Goal: Task Accomplishment & Management: Manage account settings

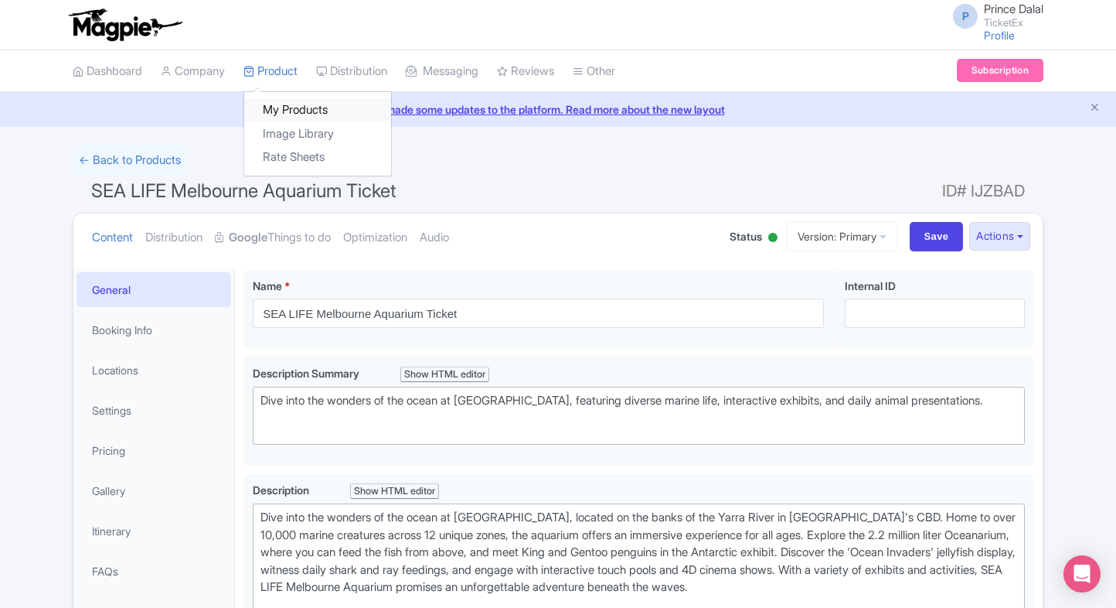
click at [291, 118] on link "My Products" at bounding box center [317, 110] width 147 height 24
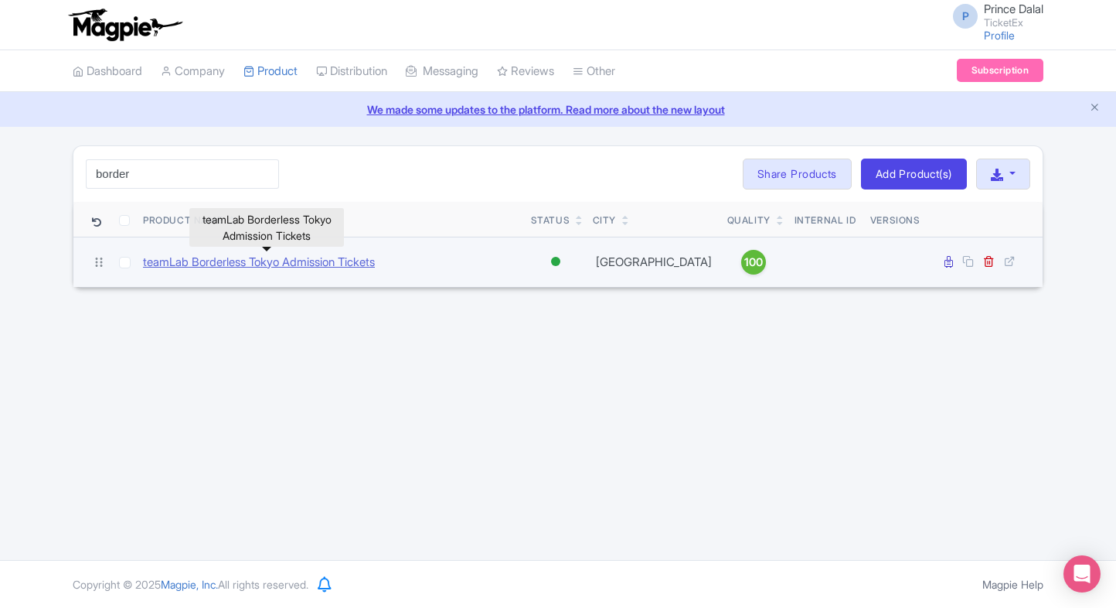
type input "border"
click at [231, 259] on link "teamLab Borderless Tokyo Admission Tickets" at bounding box center [259, 263] width 232 height 18
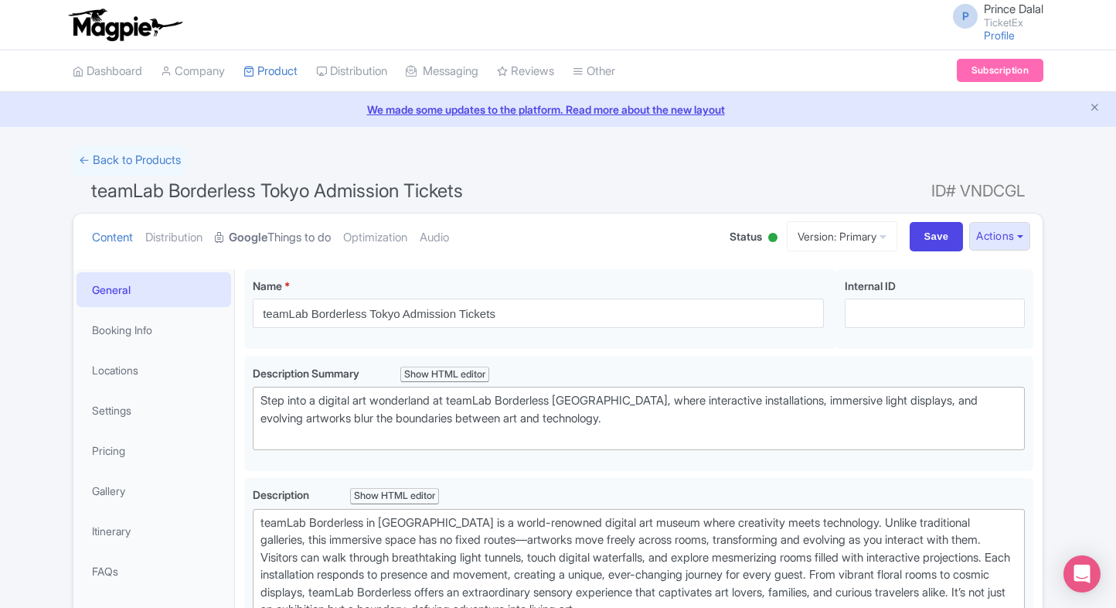
click at [268, 235] on strong "Google" at bounding box center [248, 238] width 39 height 18
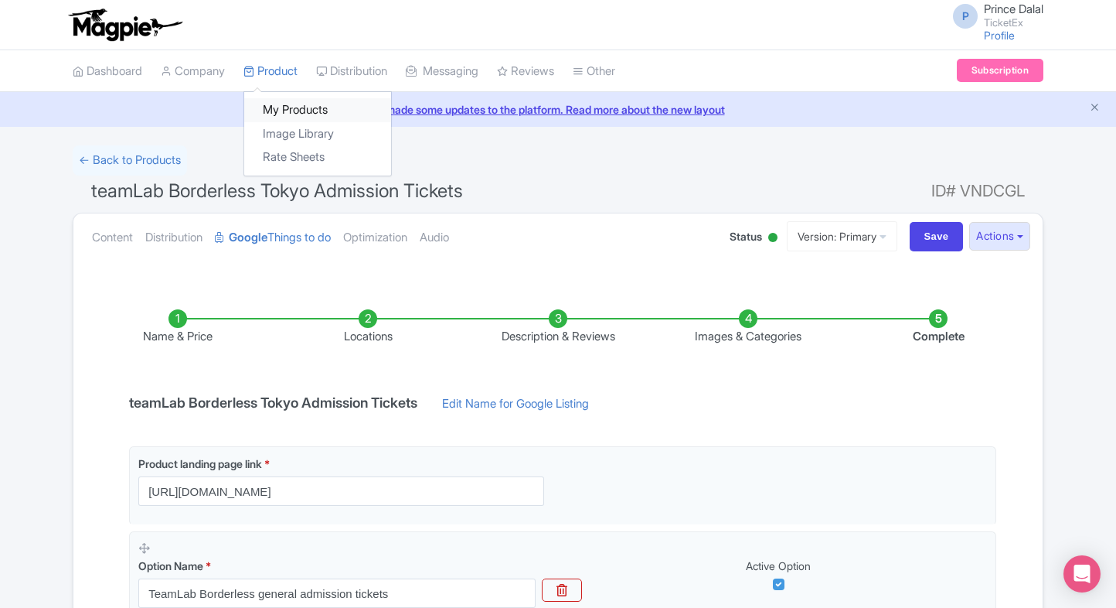
click at [275, 106] on link "My Products" at bounding box center [317, 110] width 147 height 24
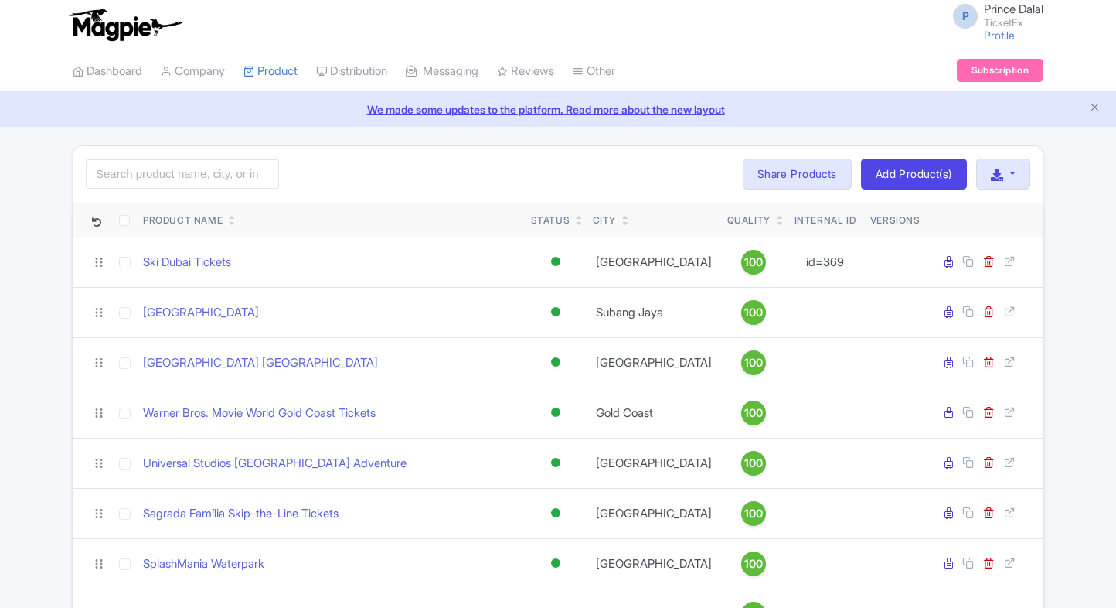
click at [192, 162] on input "search" at bounding box center [182, 173] width 193 height 29
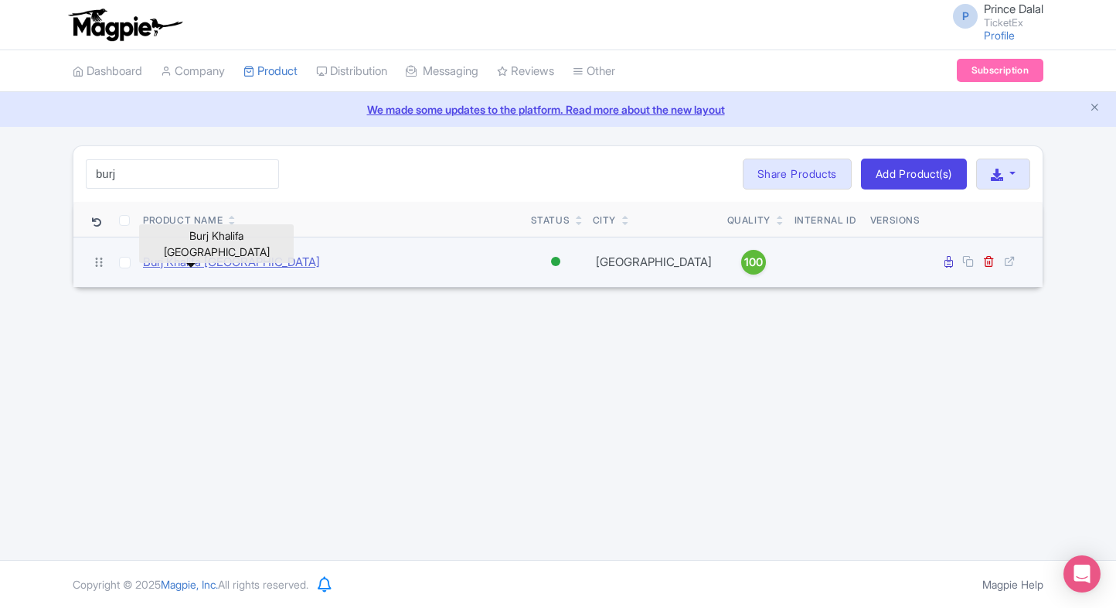
type input "burj"
click at [221, 257] on link "Burj Khalifa [GEOGRAPHIC_DATA]" at bounding box center [231, 263] width 177 height 18
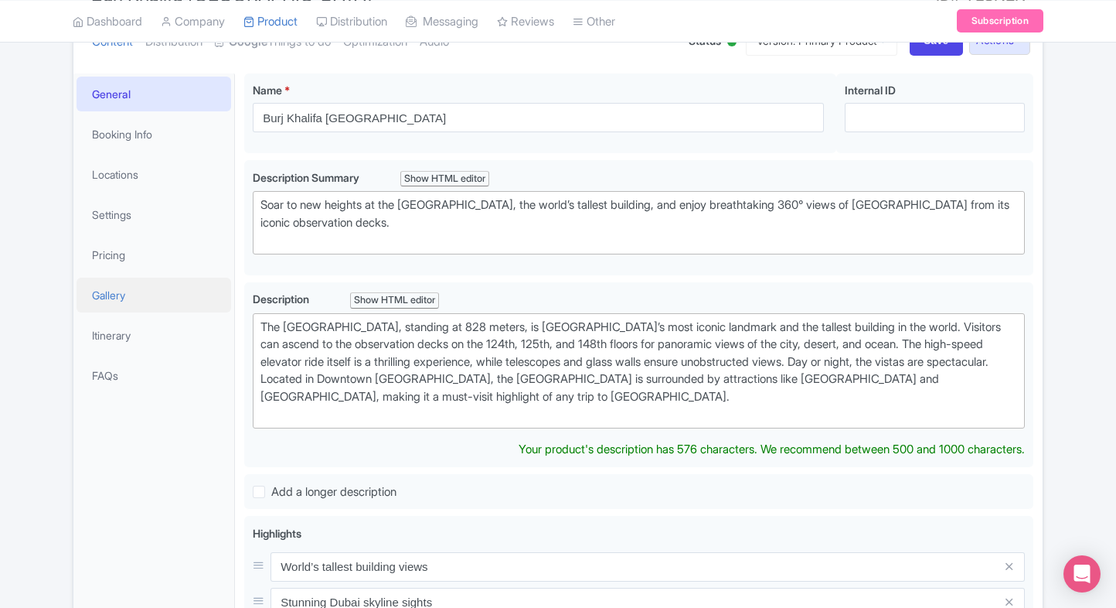
scroll to position [179, 0]
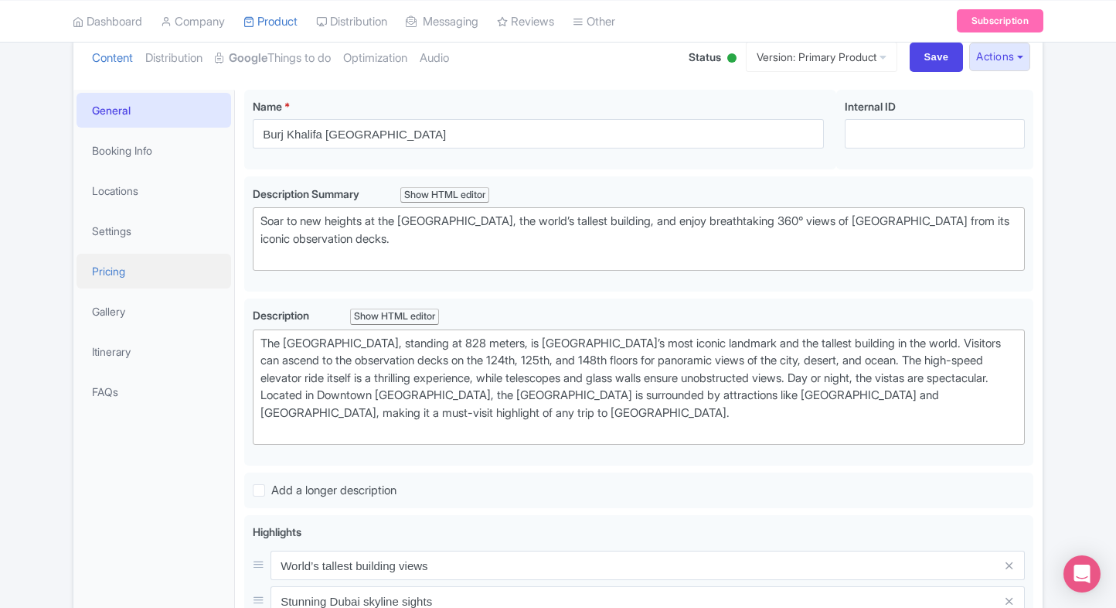
click at [152, 264] on link "Pricing" at bounding box center [154, 271] width 155 height 35
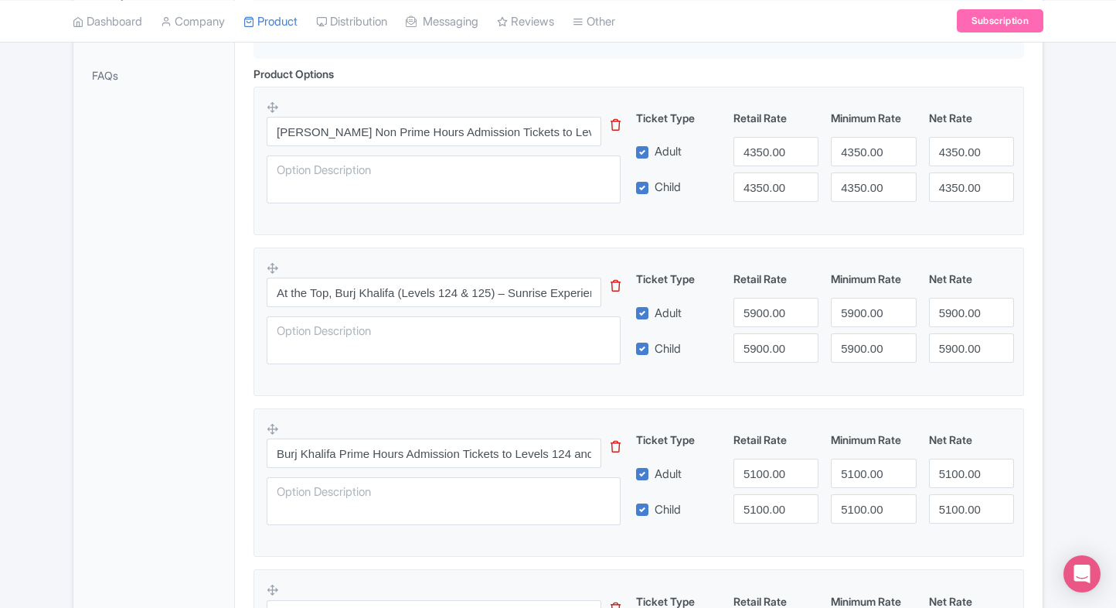
scroll to position [0, 0]
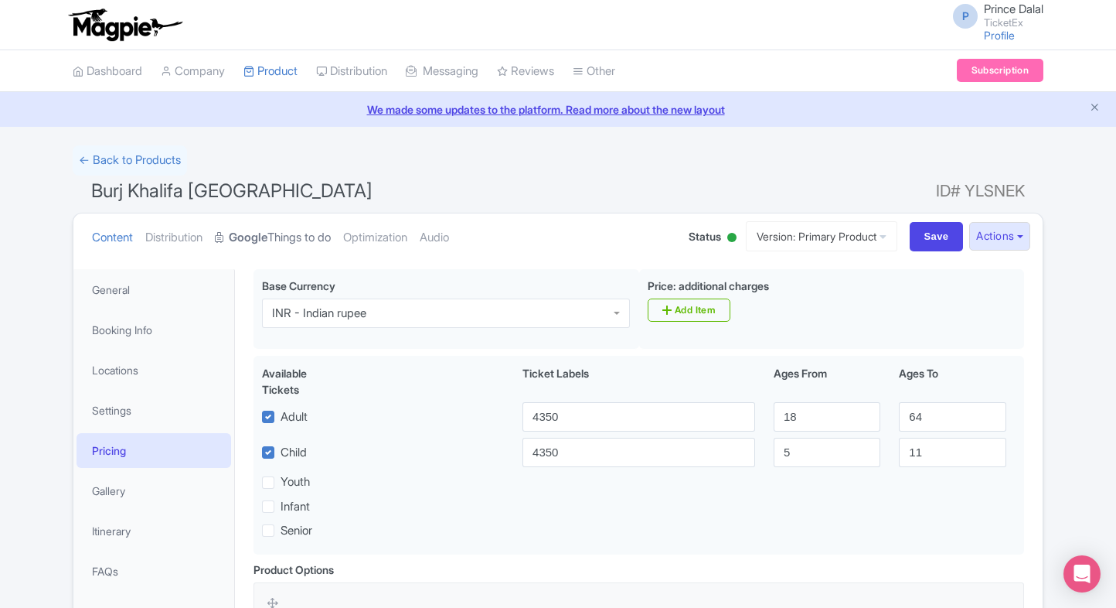
click at [306, 243] on link "Google Things to do" at bounding box center [273, 237] width 116 height 49
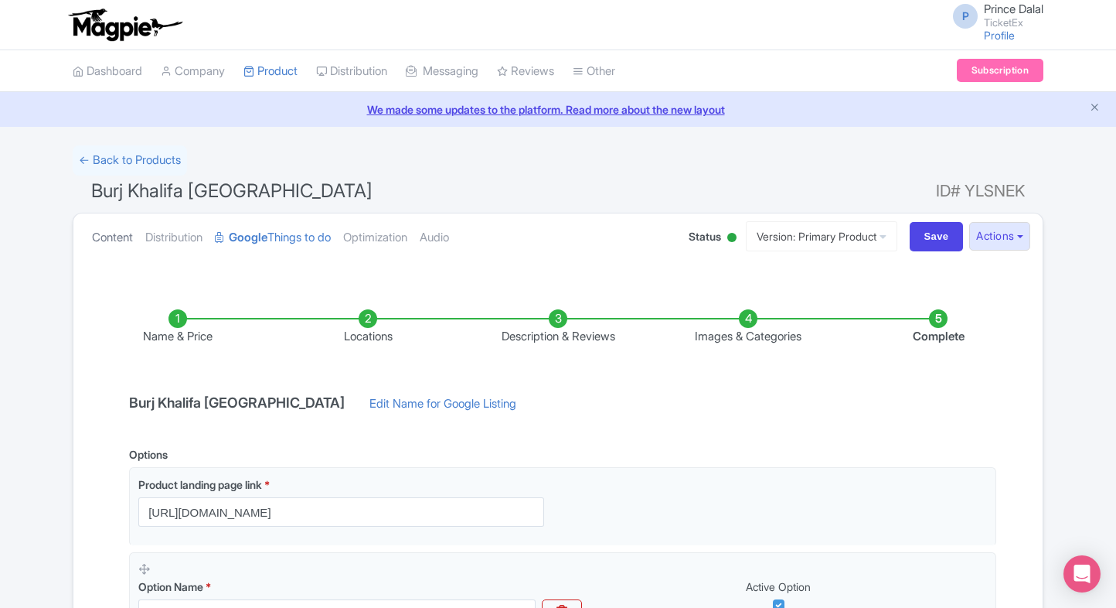
click at [93, 230] on link "Content" at bounding box center [112, 237] width 41 height 49
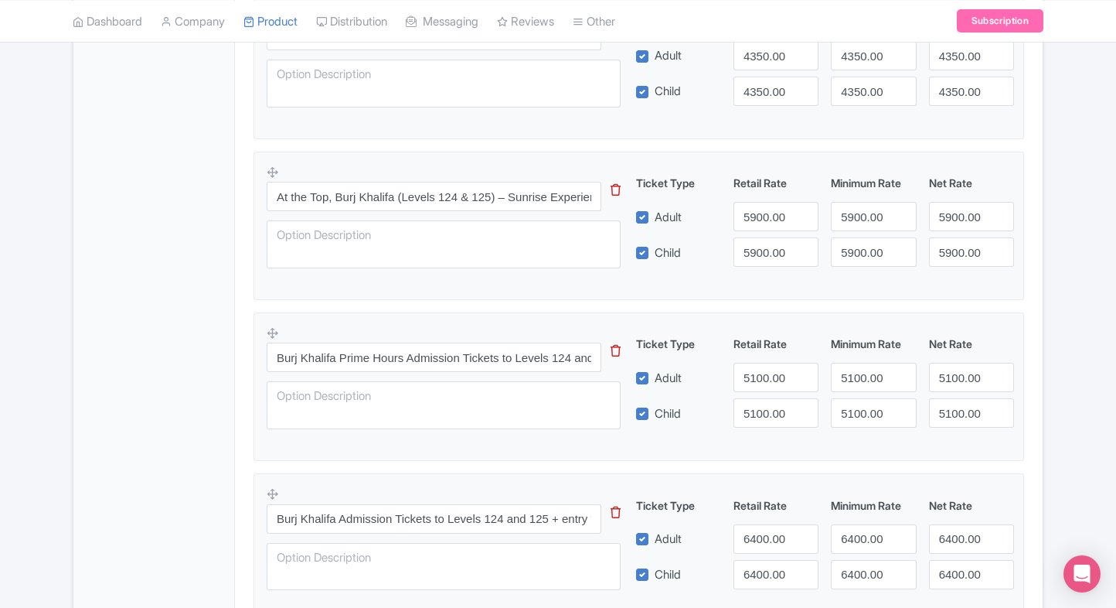
scroll to position [595, 0]
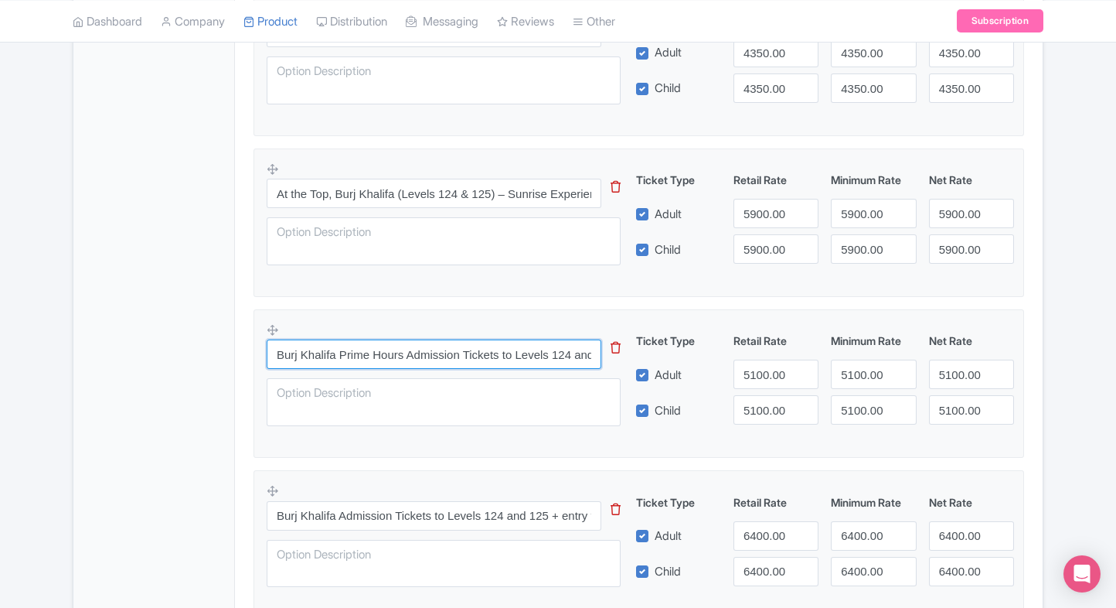
click at [427, 361] on input "Burj Khalifa Prime Hours Admission Tickets to Levels 124 and 125" at bounding box center [434, 353] width 335 height 29
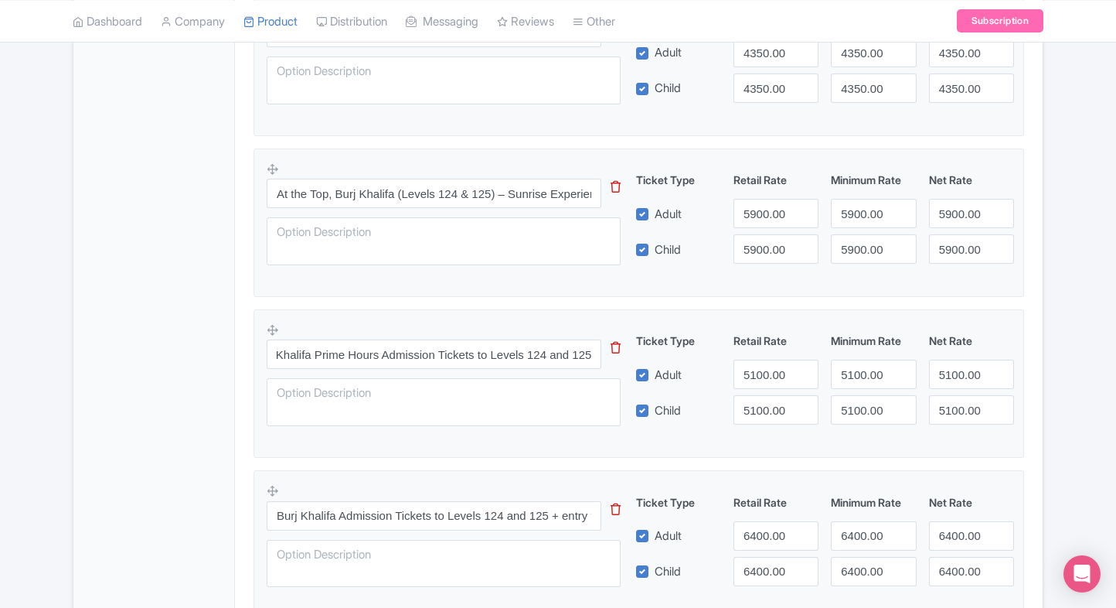
scroll to position [0, 0]
click at [755, 367] on input "5100.00" at bounding box center [776, 374] width 85 height 29
type input "6290"
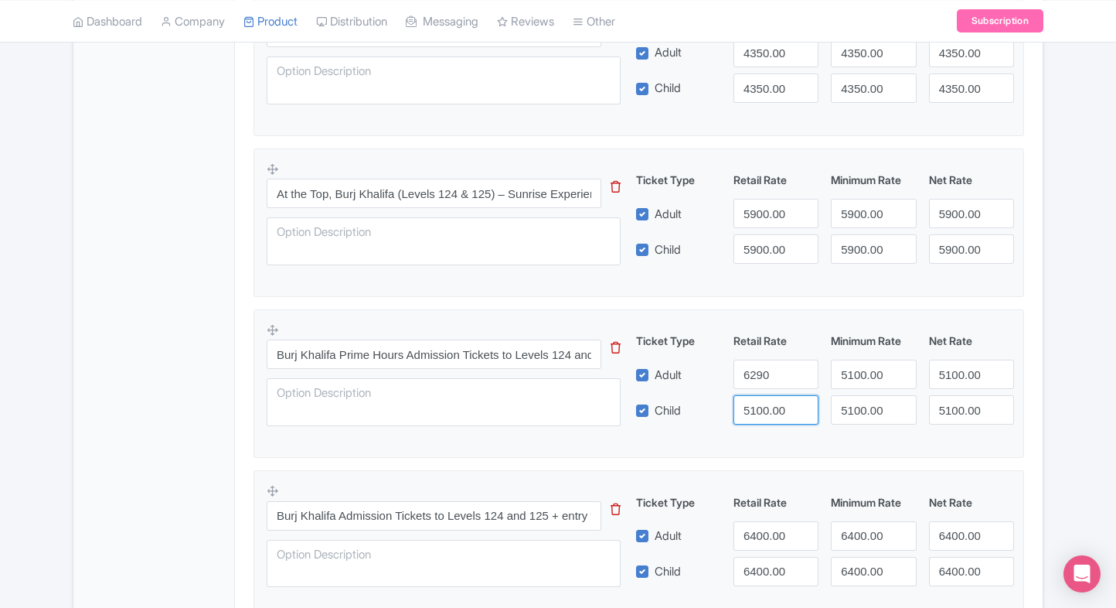
click at [767, 399] on input "5100.00" at bounding box center [776, 409] width 85 height 29
paste input "629"
click at [767, 399] on input "5100.00" at bounding box center [776, 409] width 85 height 29
type input "6290"
click at [859, 366] on input "5100.00" at bounding box center [873, 374] width 85 height 29
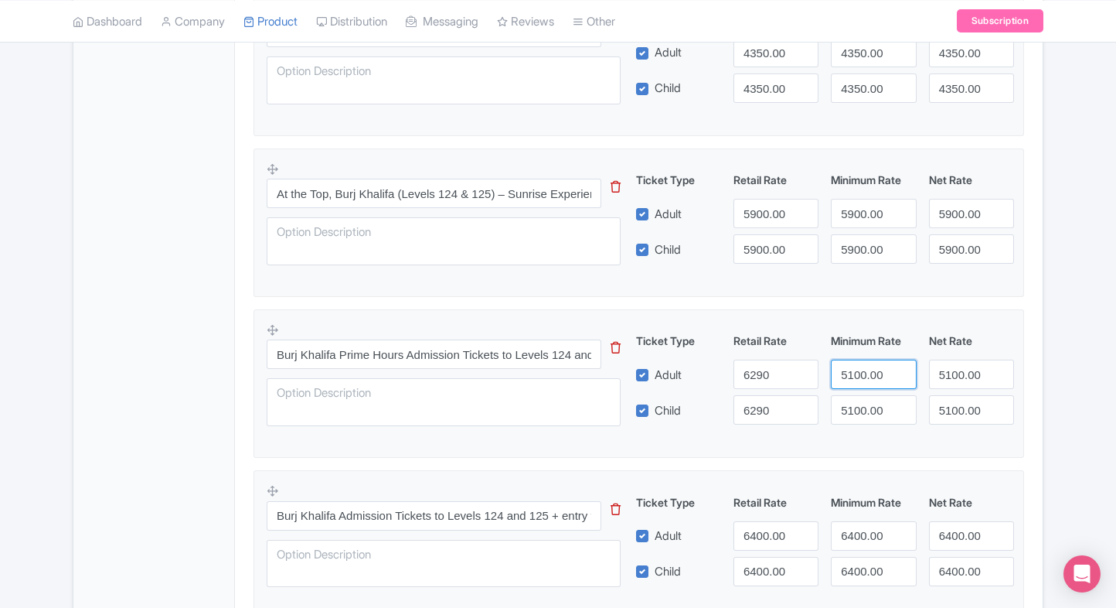
paste input "629"
drag, startPoint x: 859, startPoint y: 366, endPoint x: 865, endPoint y: 390, distance: 24.0
click at [865, 390] on div "Ticket Type Retail Rate Minimum Rate Net Rate Adult 6290 6290 5100.00 Child 629…" at bounding box center [825, 378] width 373 height 92
type input "6290"
click at [865, 390] on div "Ticket Type Retail Rate Minimum Rate Net Rate Adult 6290 6290 5100.00 Child 629…" at bounding box center [825, 378] width 373 height 92
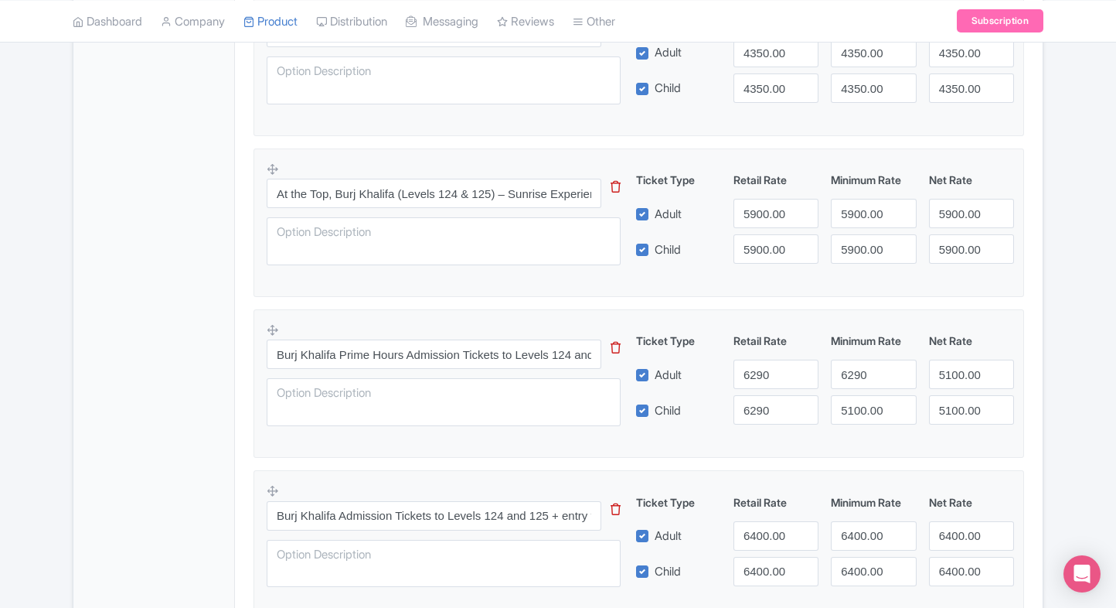
click at [865, 390] on div "Ticket Type Retail Rate Minimum Rate Net Rate Adult 6290 6290 5100.00 Child 629…" at bounding box center [825, 378] width 373 height 92
click at [865, 404] on input "5100.00" at bounding box center [873, 409] width 85 height 29
paste input "629"
click at [865, 404] on input "6290" at bounding box center [873, 409] width 85 height 29
type input "6290"
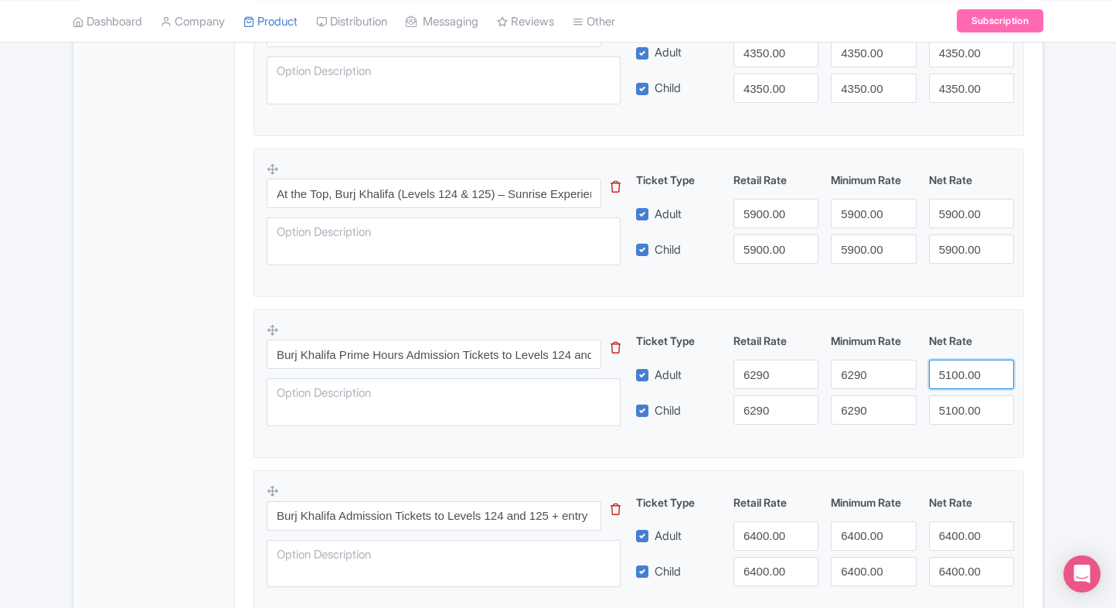
click at [954, 379] on input "5100.00" at bounding box center [971, 374] width 85 height 29
paste input "629"
click at [954, 379] on input "5100.00" at bounding box center [971, 374] width 85 height 29
type input "6290"
click at [959, 395] on input "5100.00" at bounding box center [971, 409] width 85 height 29
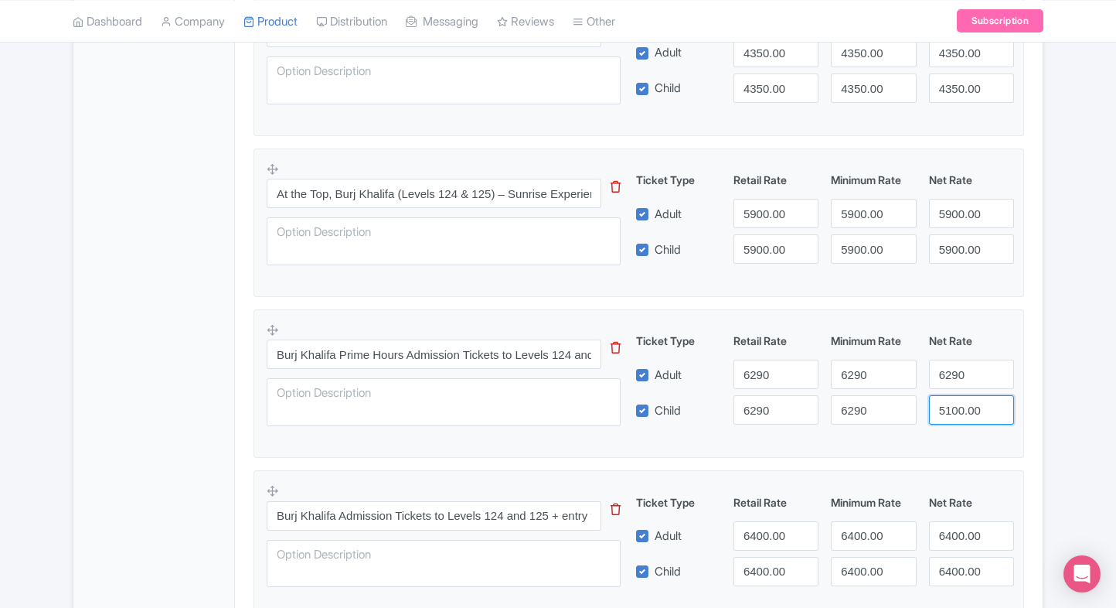
paste input "629"
click at [959, 395] on input "6290" at bounding box center [971, 409] width 85 height 29
type input "6290"
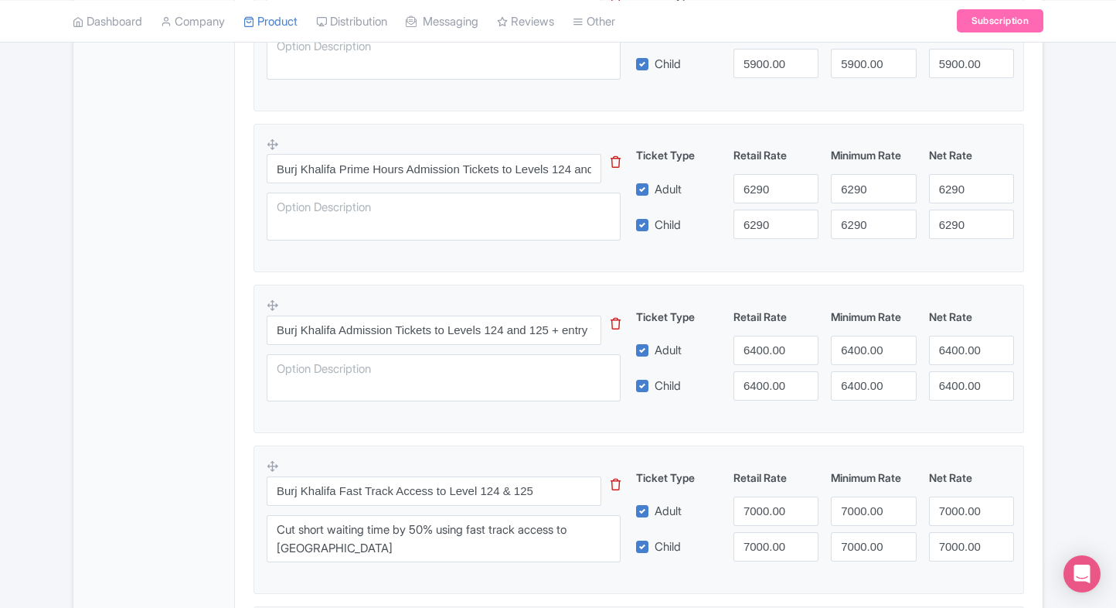
scroll to position [809, 0]
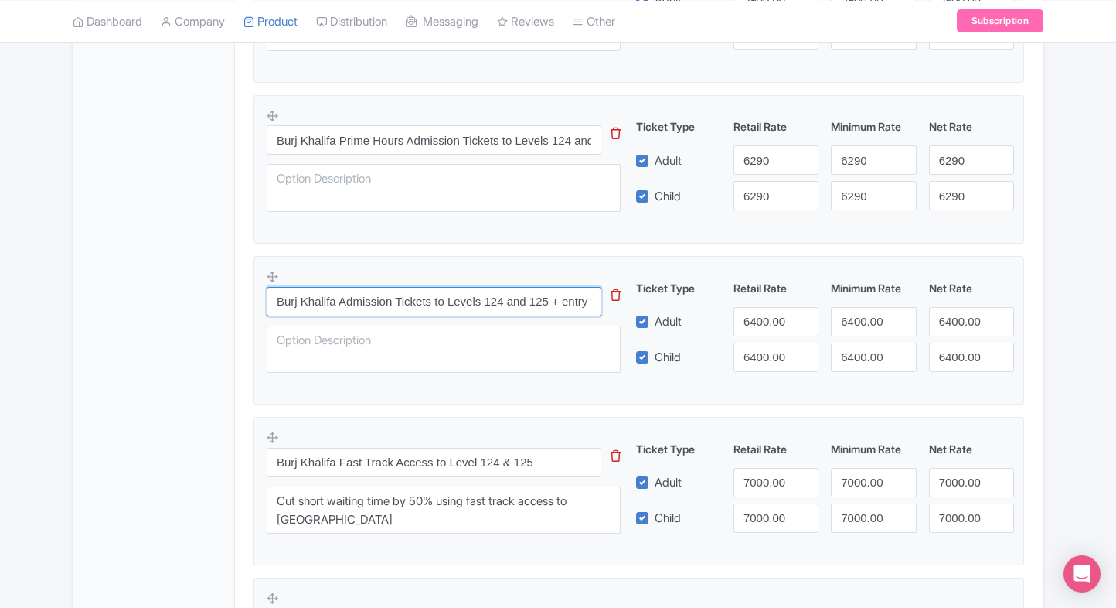
click at [518, 302] on input "Burj Khalifa Admission Tickets to Levels 124 and 125 + entry to [GEOGRAPHIC_DAT…" at bounding box center [434, 301] width 335 height 29
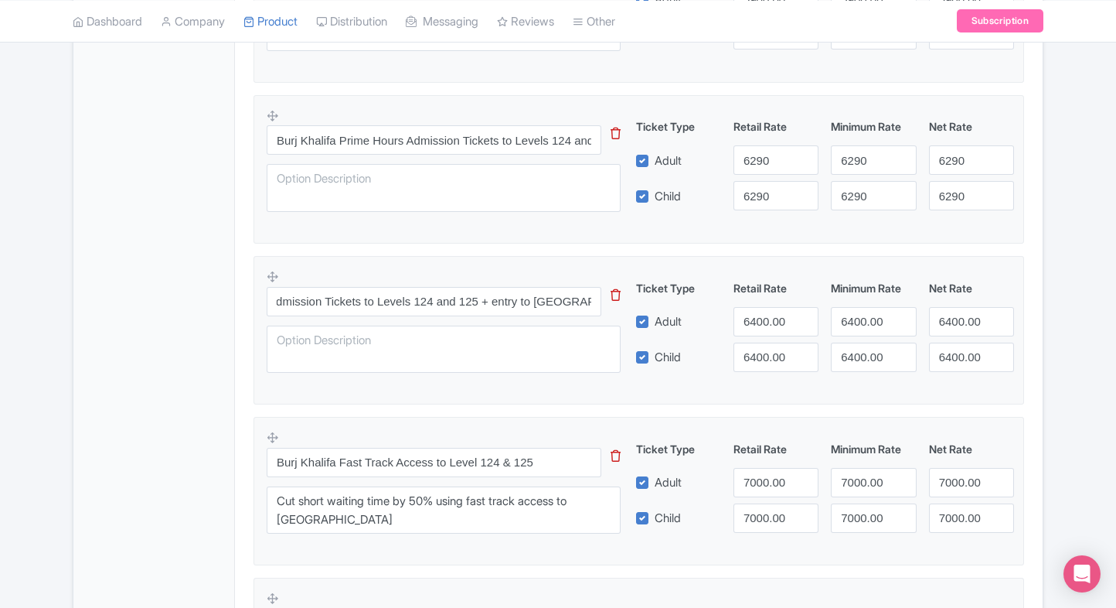
scroll to position [0, 0]
click at [1055, 286] on div "← Back to Products Burj Khalifa Dubai ID# YLSNEK Content Distribution Google Th…" at bounding box center [558, 536] width 1116 height 2399
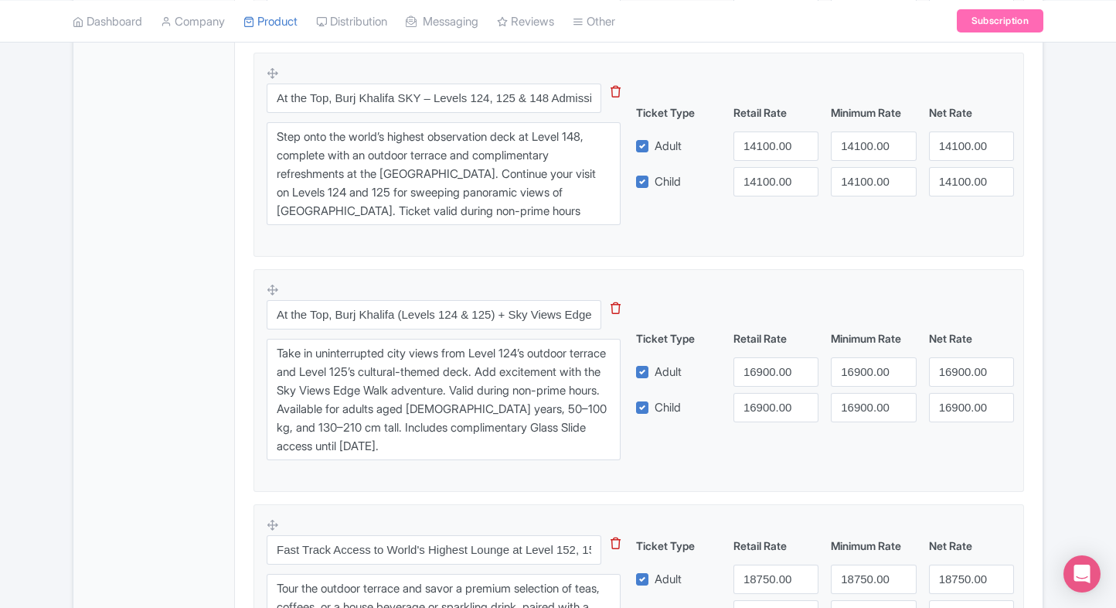
scroll to position [1365, 0]
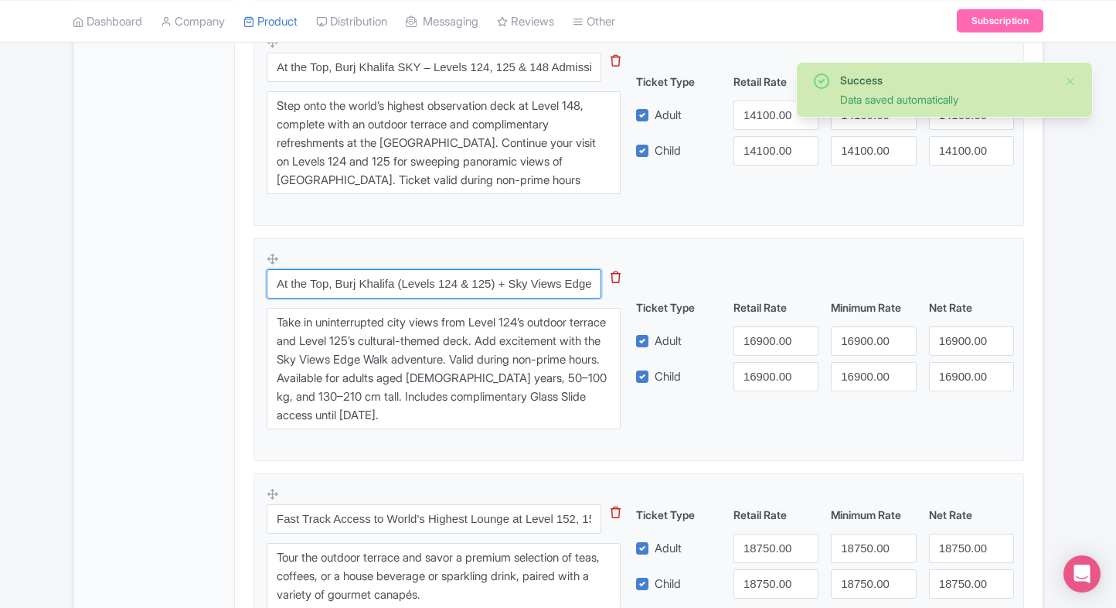
click at [518, 281] on input "At the Top, Burj Khalifa (Levels 124 & 125) + Sky Views Edge Walk – Admission (…" at bounding box center [434, 283] width 335 height 29
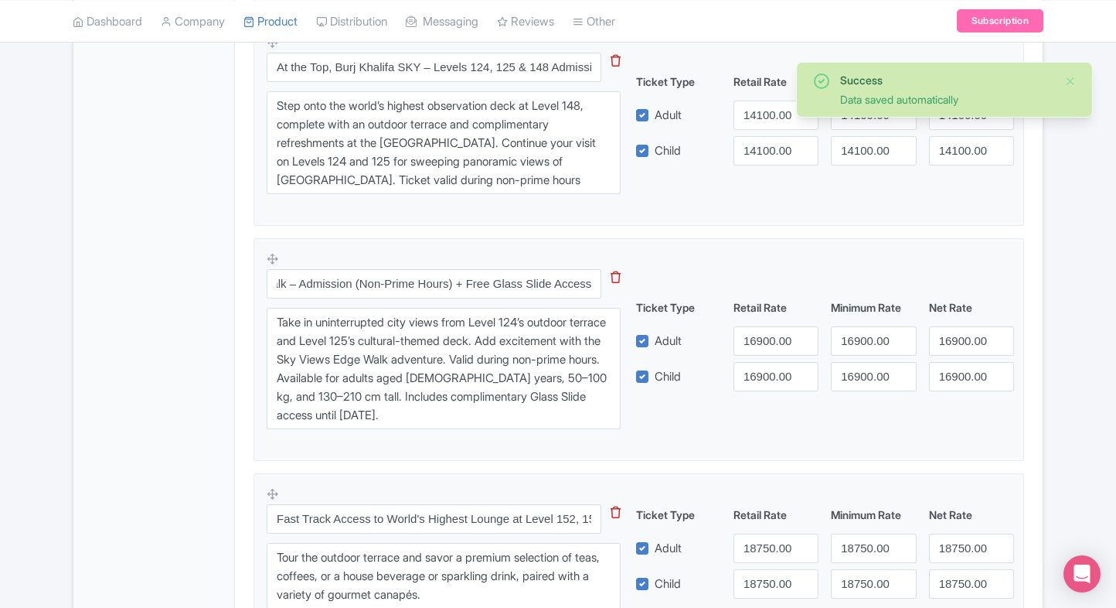
scroll to position [0, 0]
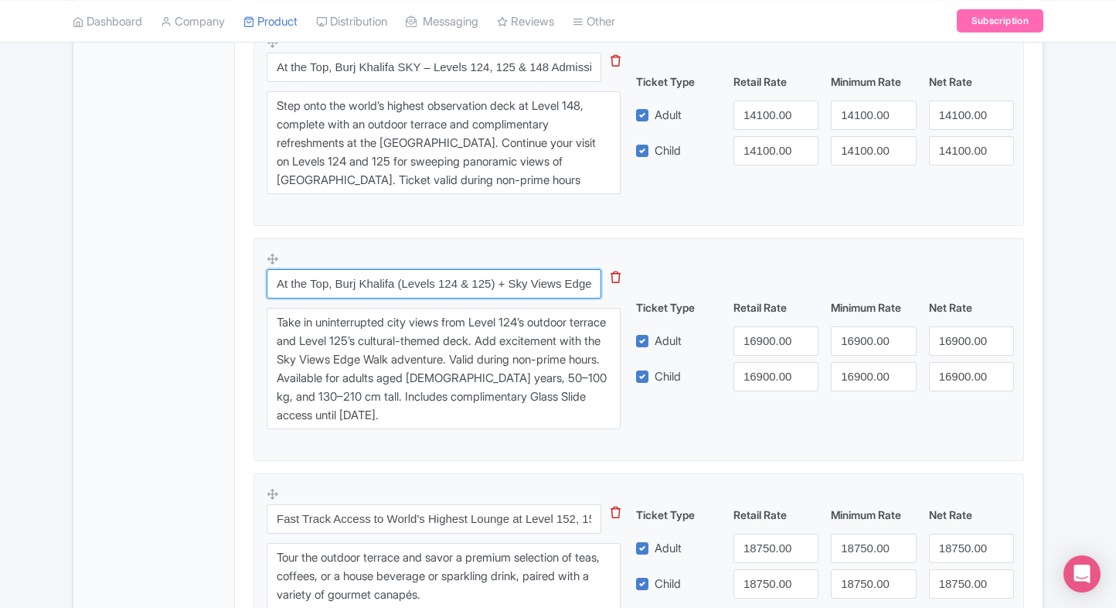
click at [485, 283] on input "At the Top, Burj Khalifa (Levels 124 & 125) + Sky Views Edge Walk – Admission (…" at bounding box center [434, 283] width 335 height 29
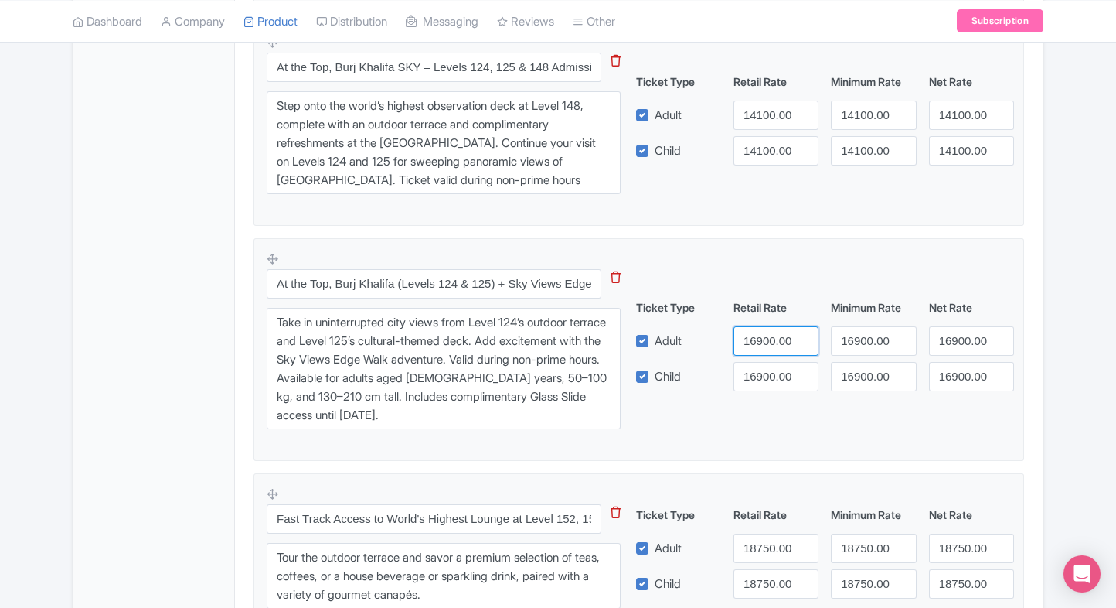
click at [756, 345] on input "16900.00" at bounding box center [776, 340] width 85 height 29
type input "24000"
click at [758, 373] on input "16900.00" at bounding box center [776, 376] width 85 height 29
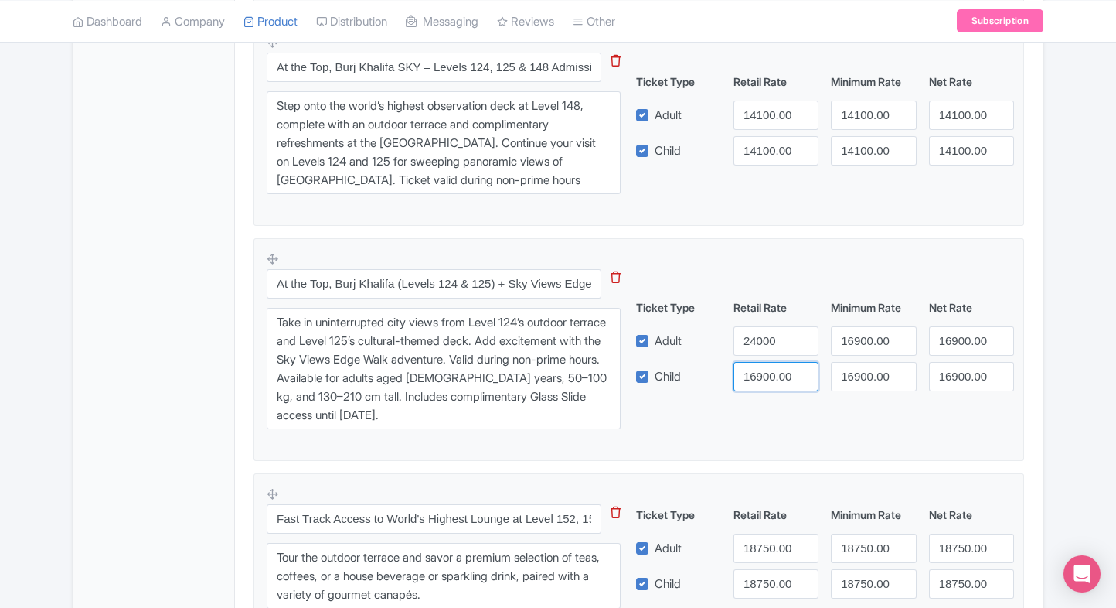
paste input "240"
click at [758, 373] on input "16900.00" at bounding box center [776, 376] width 85 height 29
type input "24000"
click at [847, 343] on input "16900.00" at bounding box center [873, 340] width 85 height 29
paste input "240"
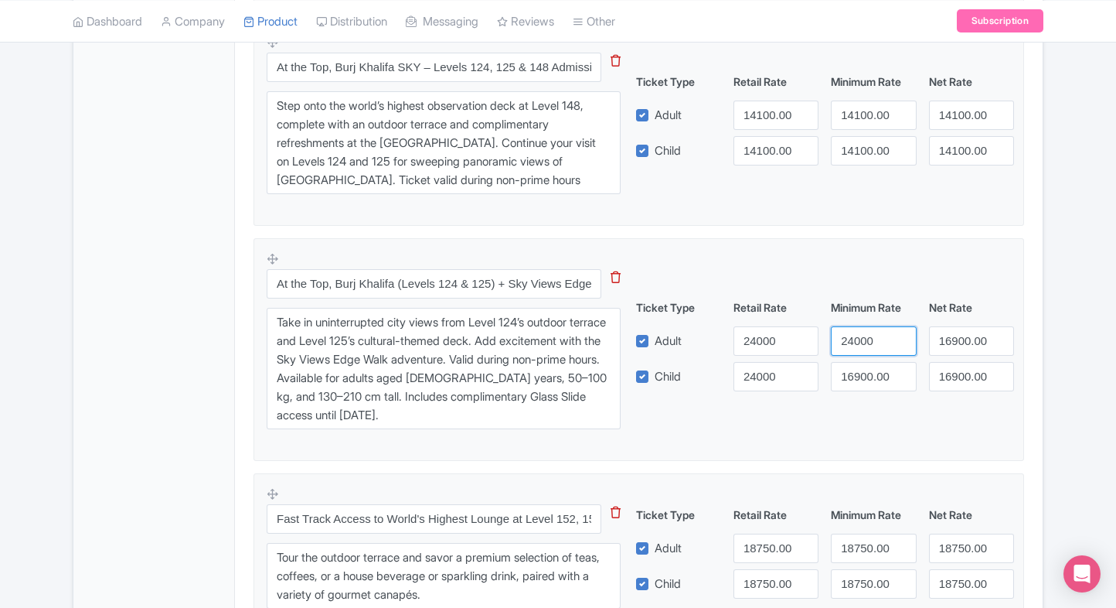
drag, startPoint x: 847, startPoint y: 343, endPoint x: 861, endPoint y: 363, distance: 24.5
click at [861, 363] on div "Ticket Type Retail Rate Minimum Rate Net Rate Adult 24000 24000 16900.00 Child …" at bounding box center [825, 345] width 373 height 92
type input "24000"
click at [861, 363] on input "16900.00" at bounding box center [873, 376] width 85 height 29
paste input "240"
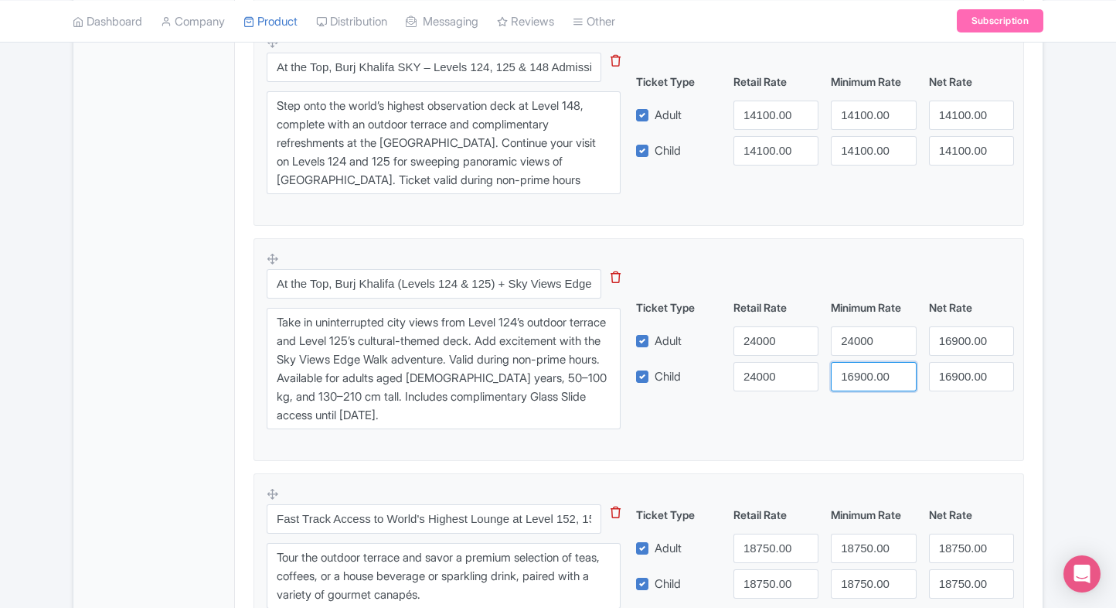
click at [861, 363] on input "16900.00" at bounding box center [873, 376] width 85 height 29
type input "24000"
click at [953, 333] on input "16900.00" at bounding box center [971, 340] width 85 height 29
paste input "240"
drag, startPoint x: 953, startPoint y: 333, endPoint x: 963, endPoint y: 352, distance: 20.7
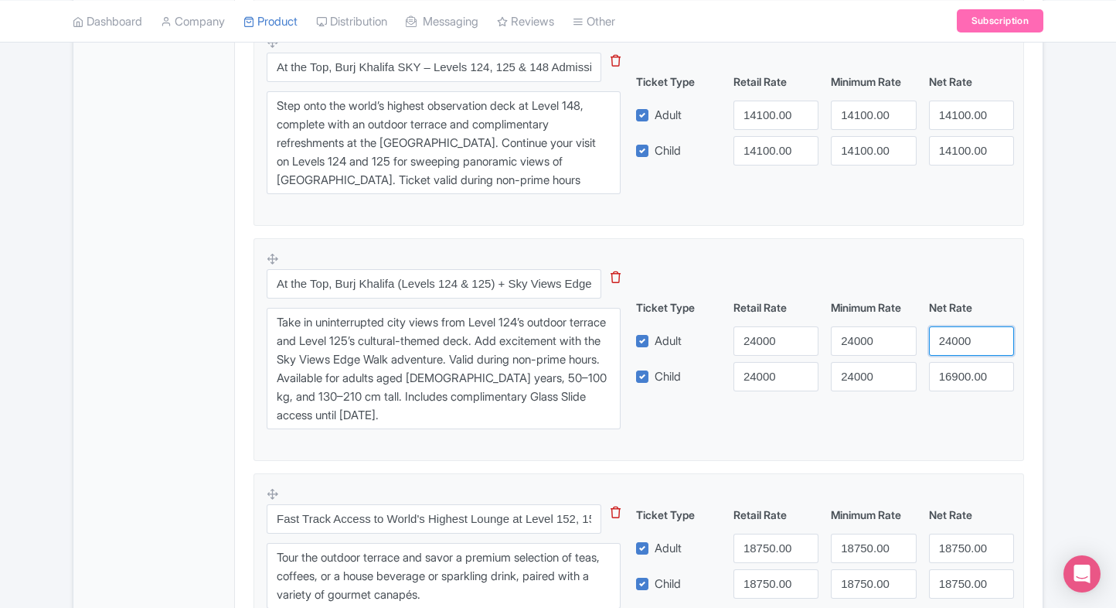
click at [953, 333] on input "24000" at bounding box center [971, 340] width 85 height 29
type input "24000"
click at [971, 375] on input "16900.00" at bounding box center [971, 376] width 85 height 29
paste input "240"
click at [971, 375] on input "24000" at bounding box center [971, 376] width 85 height 29
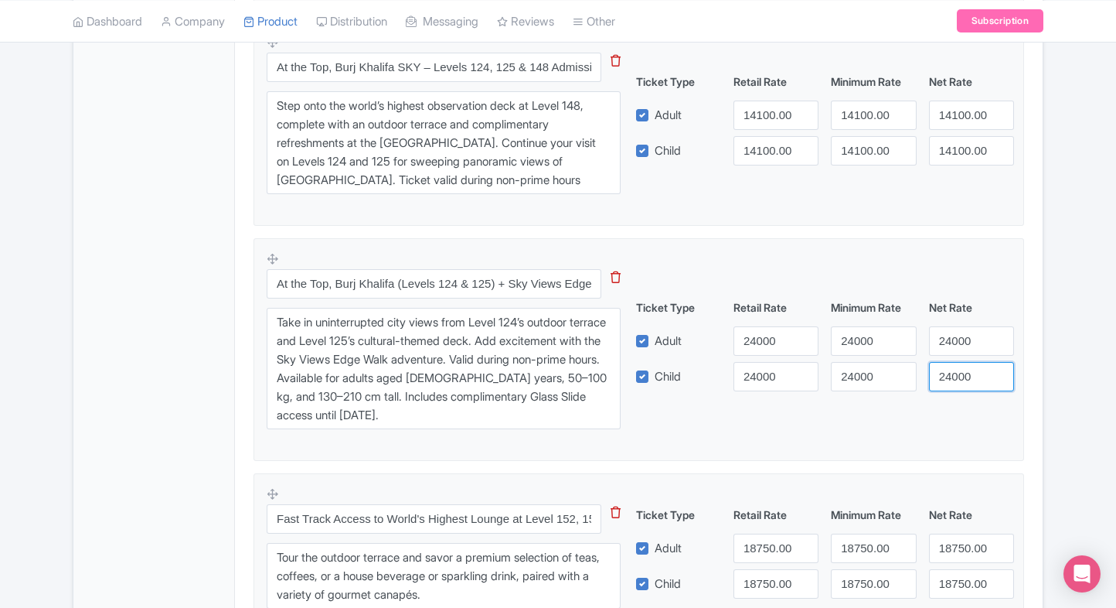
type input "24000"
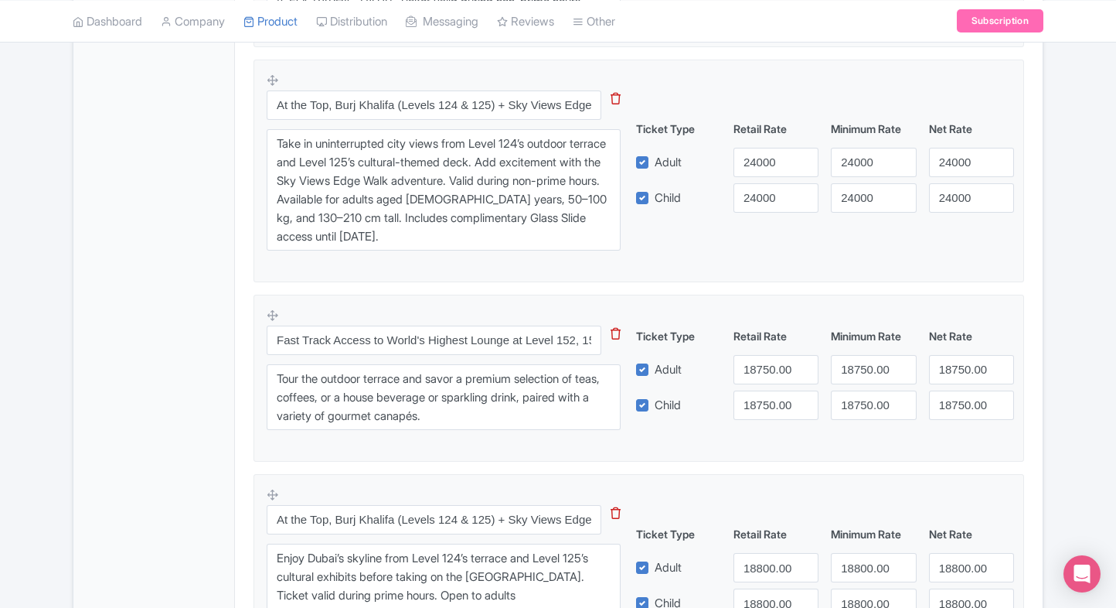
scroll to position [1594, 0]
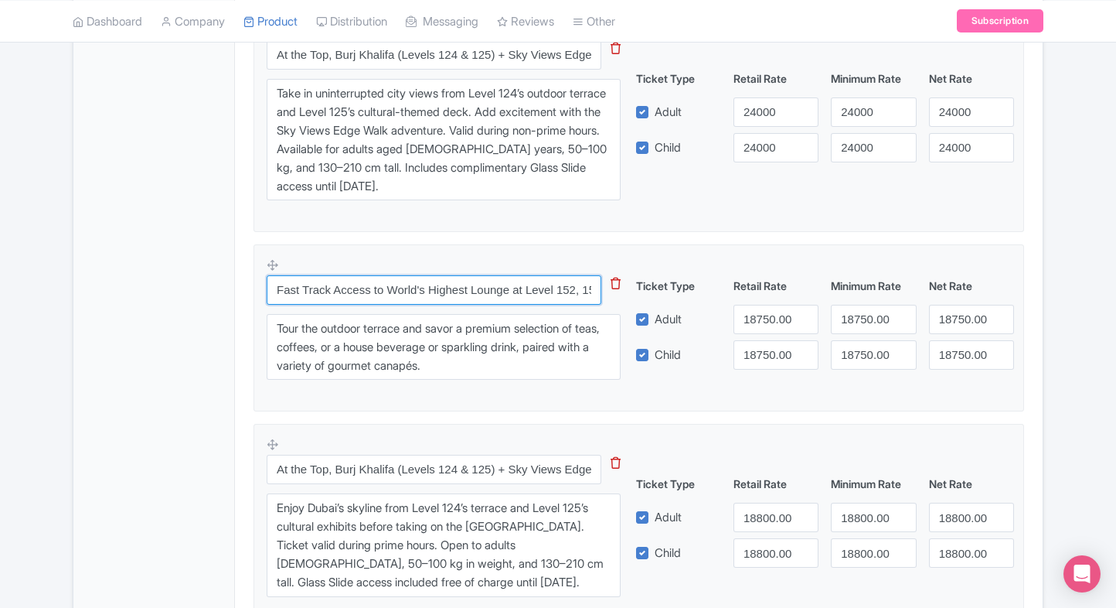
click at [504, 295] on input "Fast Track Access to World's Highest Lounge at Level 152, 153 & 154 of [GEOGRAP…" at bounding box center [434, 289] width 335 height 29
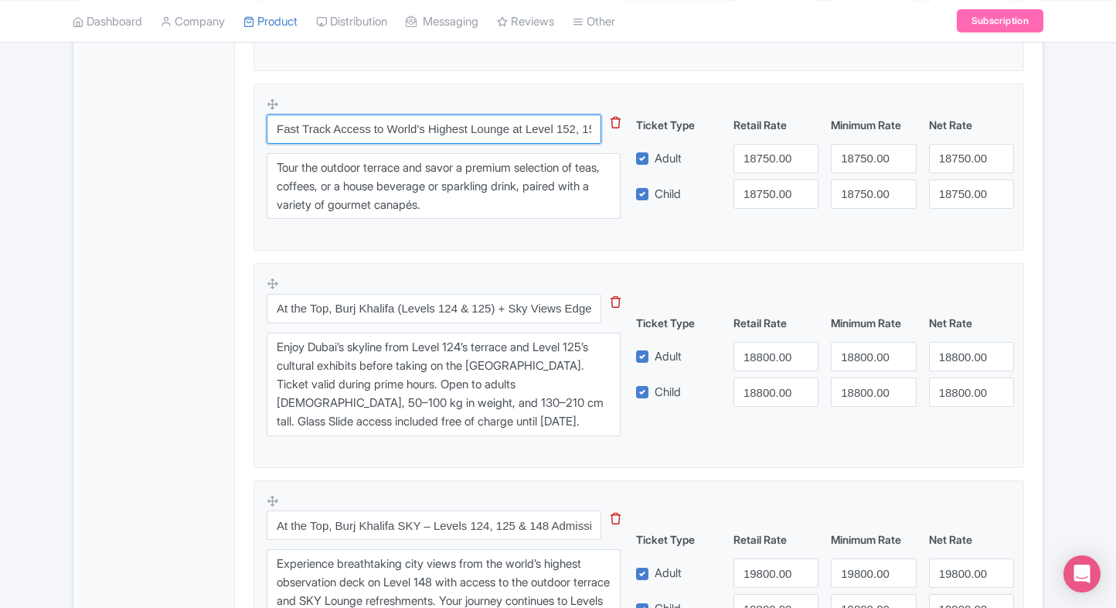
scroll to position [1778, 0]
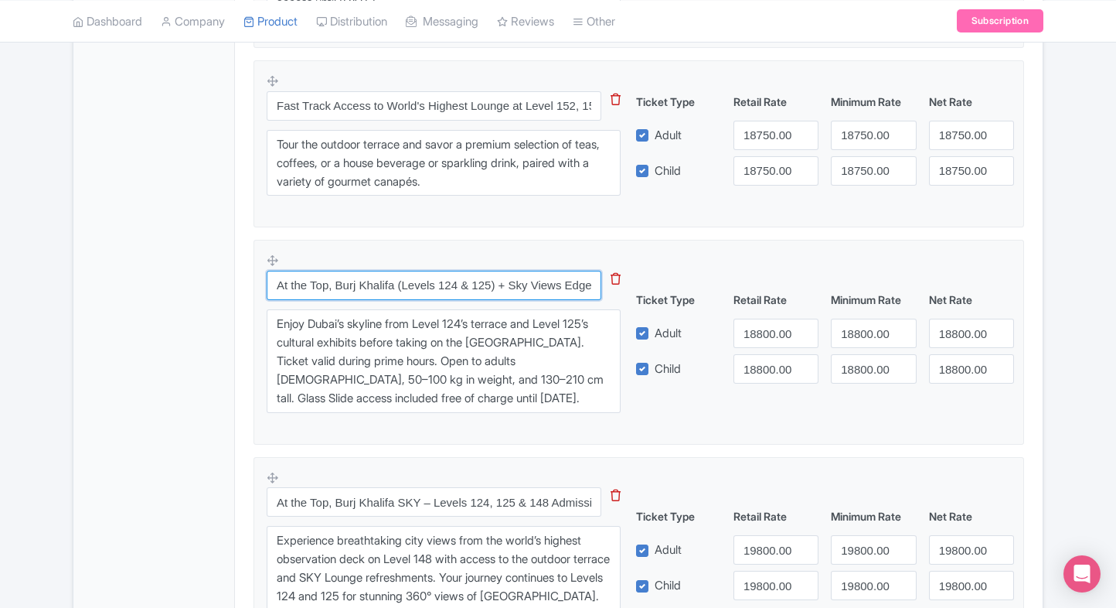
click at [419, 271] on input "At the Top, Burj Khalifa (Levels 124 & 125) + Sky Views Edge Walk – Admission (…" at bounding box center [434, 285] width 335 height 29
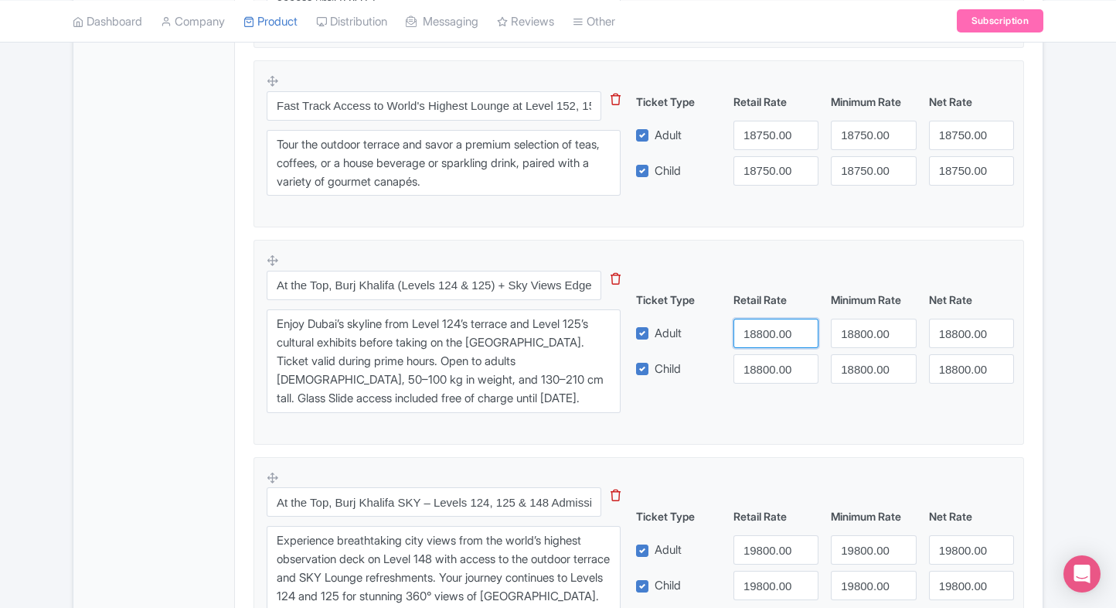
click at [765, 336] on input "18800.00" at bounding box center [776, 333] width 85 height 29
type input "26000"
click at [765, 361] on input "18800.00" at bounding box center [776, 368] width 85 height 29
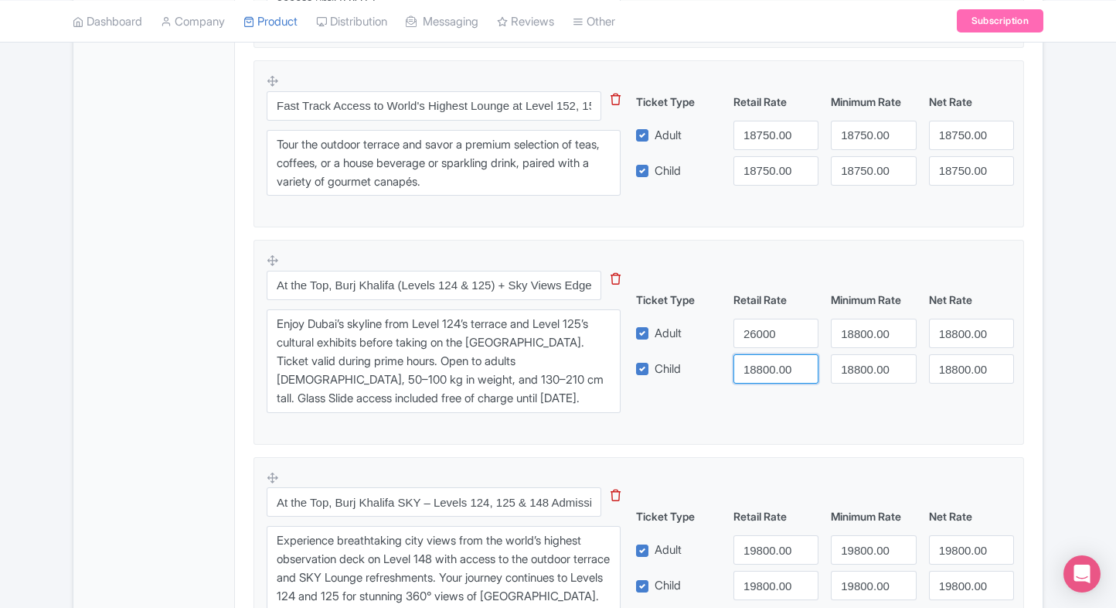
paste input "260"
click at [765, 361] on input "26000" at bounding box center [776, 368] width 85 height 29
type input "26000"
click at [861, 339] on input "18800.00" at bounding box center [873, 333] width 85 height 29
paste input "260"
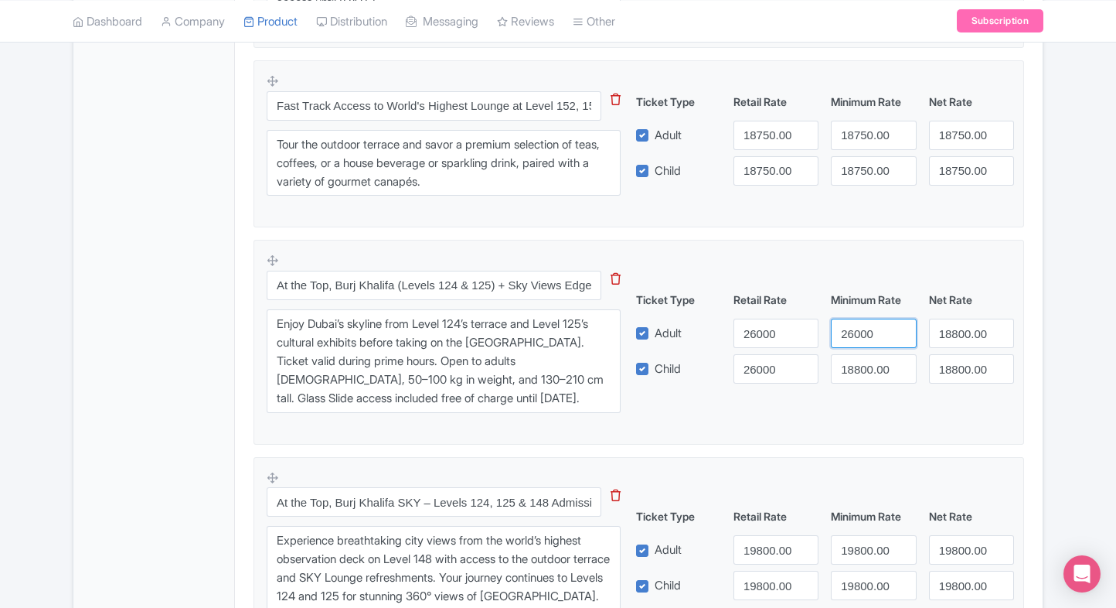
drag, startPoint x: 861, startPoint y: 339, endPoint x: 864, endPoint y: 367, distance: 28.9
click at [864, 367] on div "Ticket Type Retail Rate Minimum Rate Net Rate Adult 26000 26000 18800.00 Child …" at bounding box center [825, 337] width 373 height 92
type input "26000"
click at [864, 367] on input "18800.00" at bounding box center [873, 368] width 85 height 29
paste input "260"
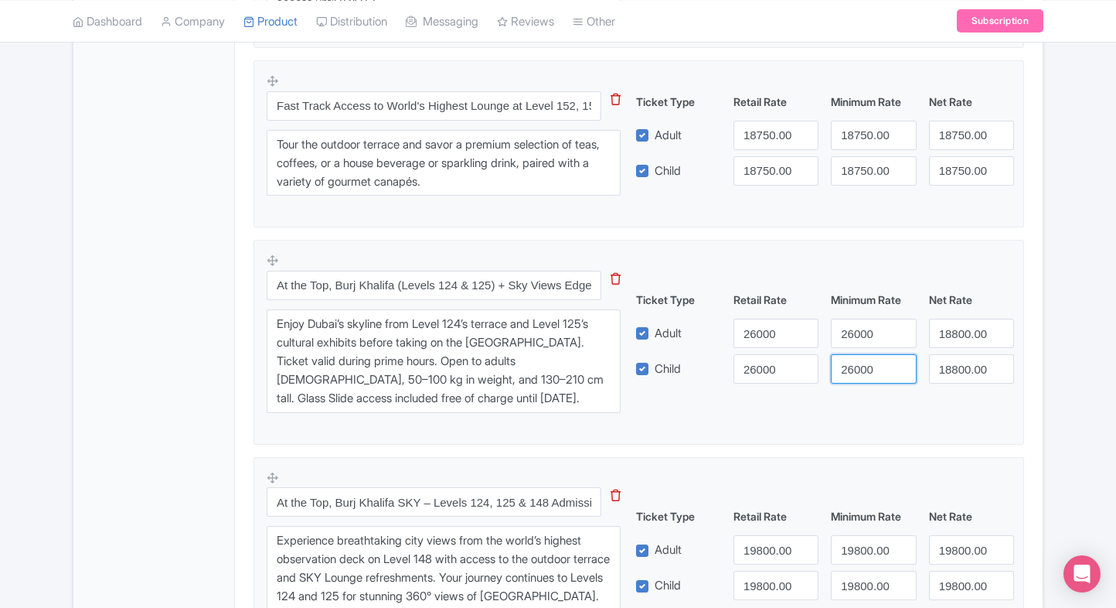
drag, startPoint x: 864, startPoint y: 367, endPoint x: 953, endPoint y: 339, distance: 92.7
click at [953, 339] on div "Ticket Type Retail Rate Minimum Rate Net Rate Adult 26000 26000 18800.00 Child …" at bounding box center [825, 337] width 373 height 92
type input "26000"
click at [953, 339] on input "18800.00" at bounding box center [971, 333] width 85 height 29
paste input "260"
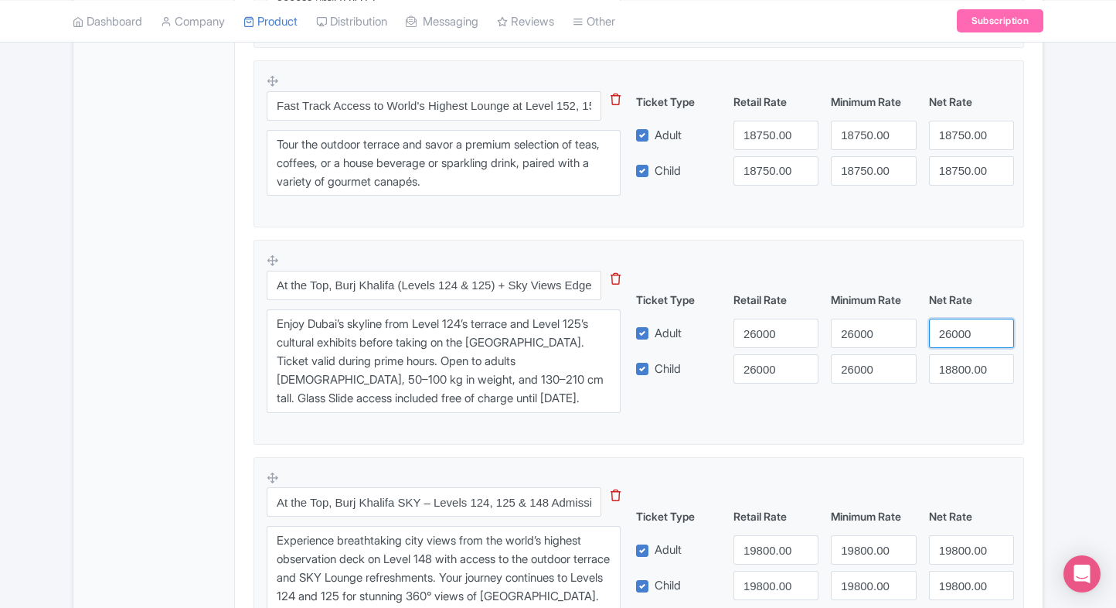
drag, startPoint x: 953, startPoint y: 339, endPoint x: 959, endPoint y: 366, distance: 27.8
click at [959, 366] on div "Ticket Type Retail Rate Minimum Rate Net Rate Adult 26000 26000 26000 Child 260…" at bounding box center [825, 337] width 373 height 92
type input "26000"
click at [959, 366] on input "18800.00" at bounding box center [971, 368] width 85 height 29
paste input "260"
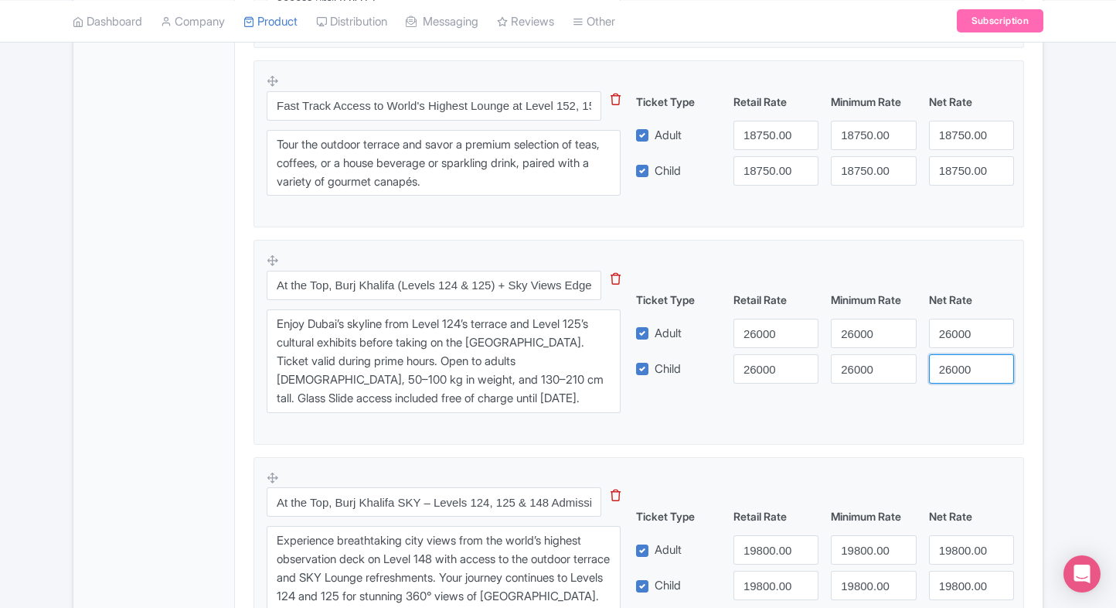
click at [959, 366] on input "26000" at bounding box center [971, 368] width 85 height 29
type input "26000"
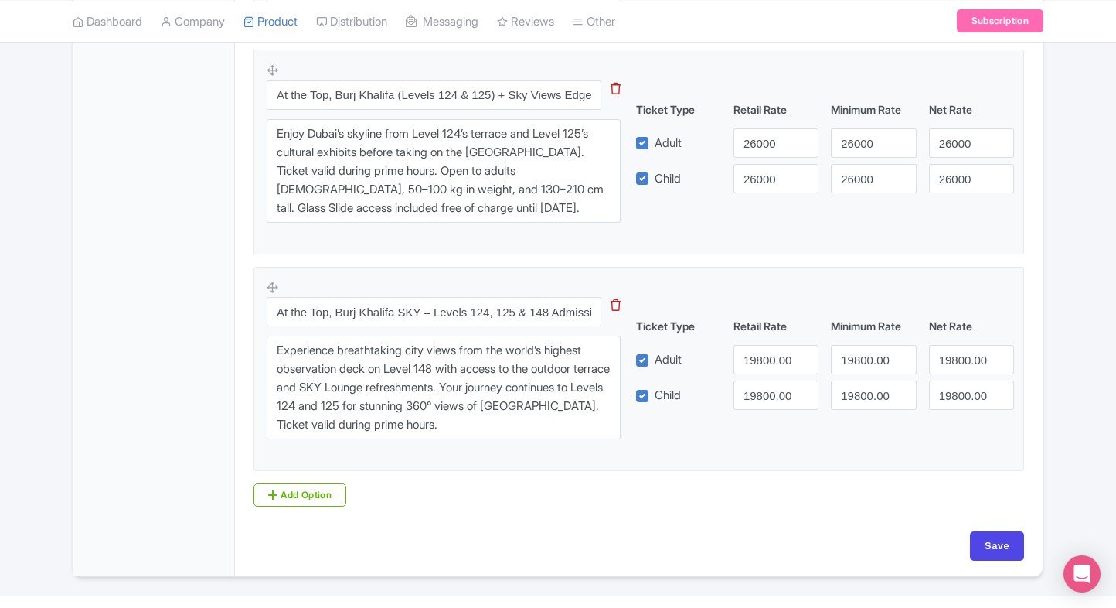
scroll to position [1999, 0]
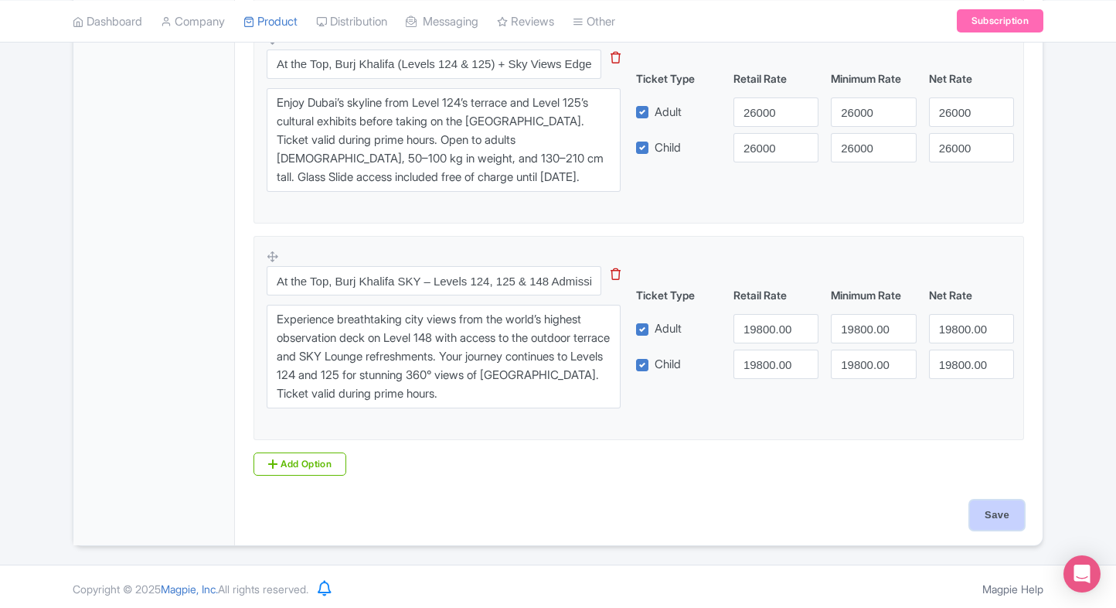
click at [980, 503] on input "Save" at bounding box center [997, 514] width 54 height 29
type input "Saving..."
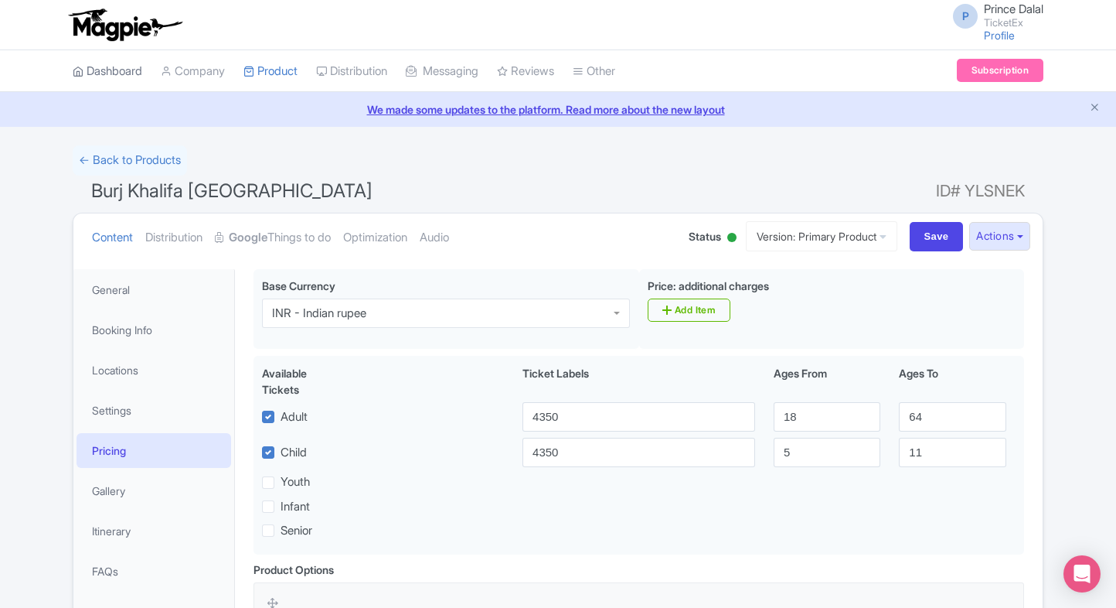
click at [125, 63] on link "Dashboard" at bounding box center [108, 71] width 70 height 43
